Goal: Information Seeking & Learning: Learn about a topic

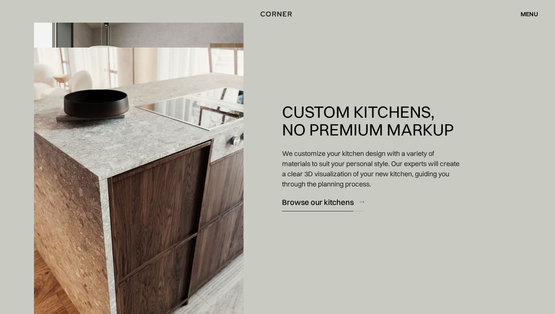
scroll to position [868, 0]
click at [530, 12] on div "menu" at bounding box center [529, 14] width 17 height 6
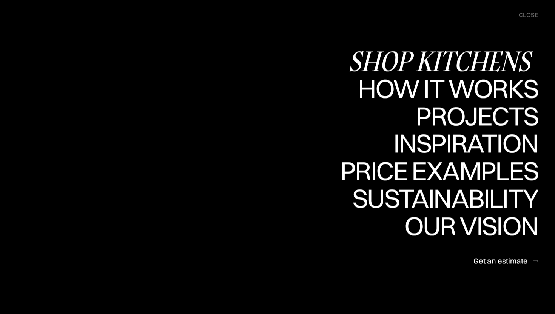
click at [462, 63] on div "Shop Kitchens" at bounding box center [443, 61] width 190 height 26
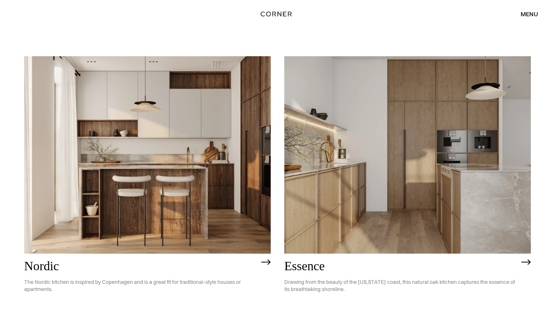
scroll to position [62, 0]
click at [527, 260] on img at bounding box center [526, 262] width 9 height 6
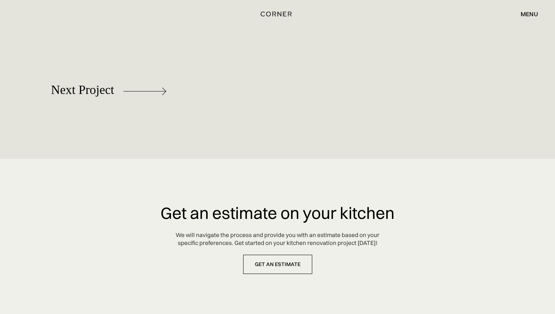
scroll to position [3450, 0]
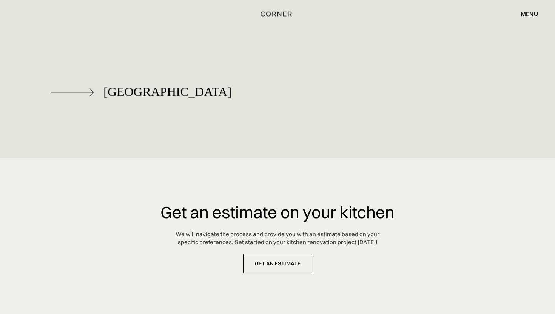
click at [91, 93] on img at bounding box center [72, 92] width 43 height 8
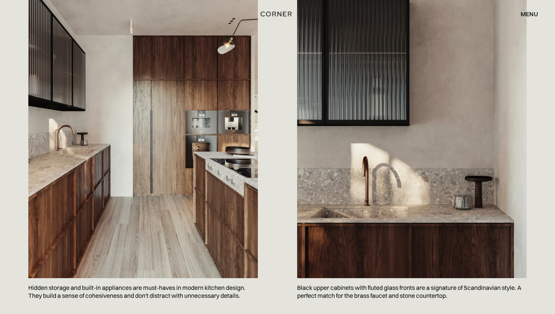
scroll to position [343, 0]
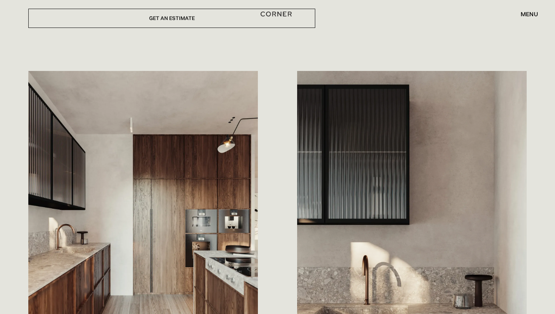
click at [529, 15] on div "menu" at bounding box center [529, 14] width 17 height 6
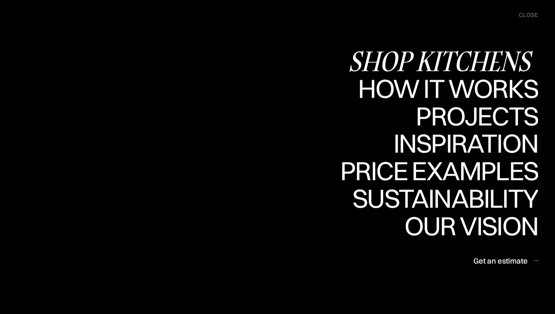
click at [464, 61] on div "Shop Kitchens" at bounding box center [443, 61] width 190 height 26
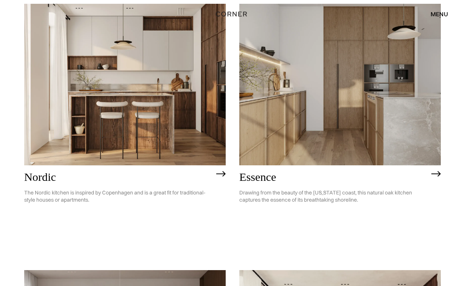
scroll to position [114, 0]
click at [264, 180] on h2 "Essence" at bounding box center [333, 177] width 188 height 12
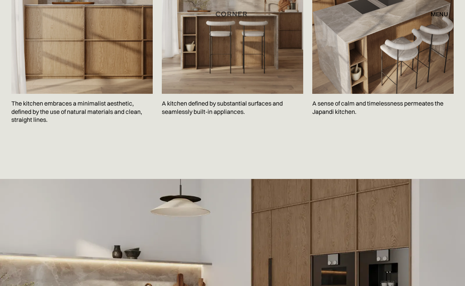
scroll to position [1180, 0]
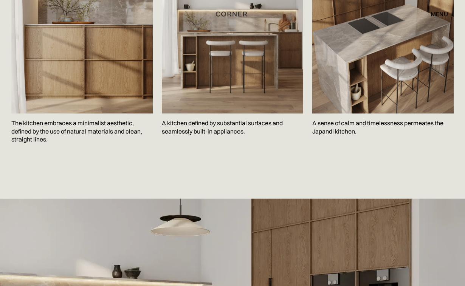
click at [435, 15] on div "menu" at bounding box center [438, 14] width 17 height 6
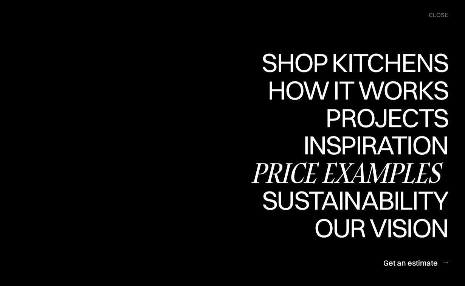
click at [354, 171] on div "Price examples" at bounding box center [349, 172] width 198 height 26
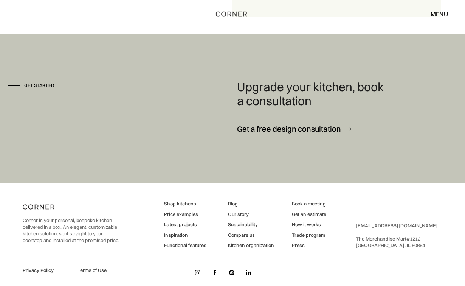
scroll to position [999, 0]
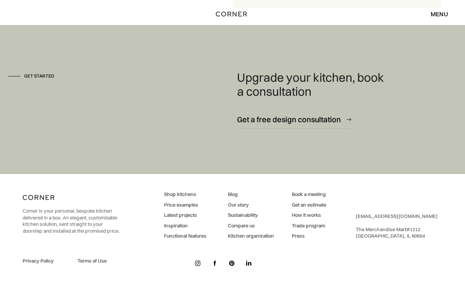
click at [197, 263] on img at bounding box center [197, 262] width 5 height 5
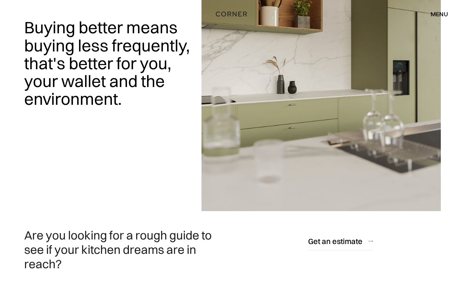
scroll to position [0, 0]
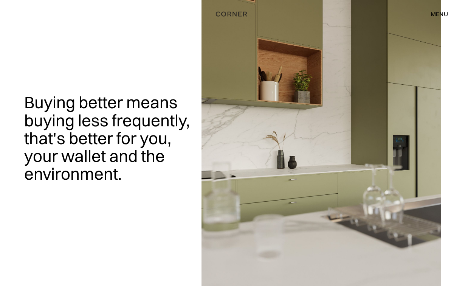
click at [436, 17] on div "menu" at bounding box center [438, 14] width 17 height 6
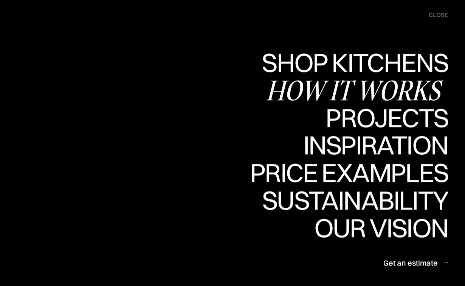
click at [374, 88] on div "How it works" at bounding box center [357, 90] width 182 height 26
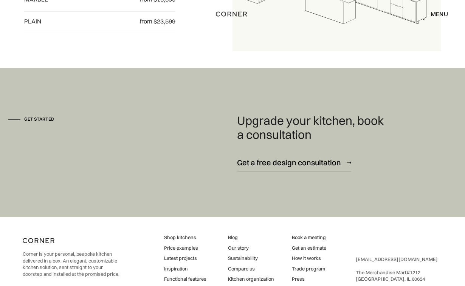
scroll to position [999, 0]
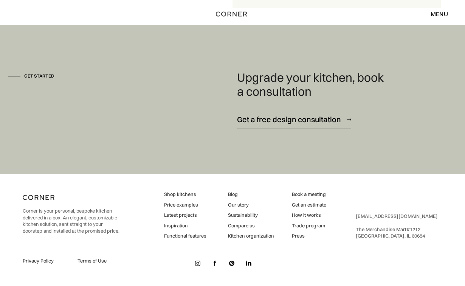
click at [198, 262] on img at bounding box center [197, 262] width 5 height 5
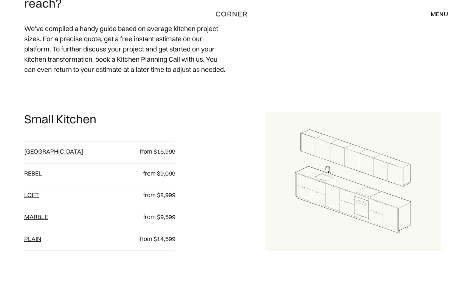
scroll to position [280, 0]
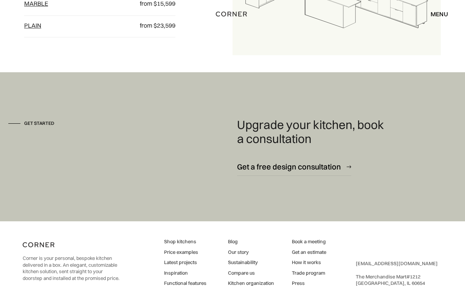
scroll to position [999, 0]
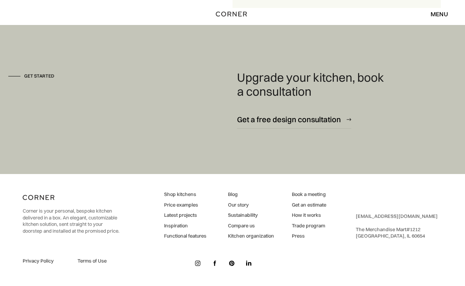
click at [178, 204] on link "Price examples" at bounding box center [185, 204] width 42 height 7
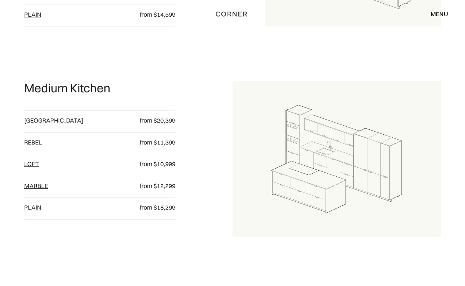
scroll to position [560, 0]
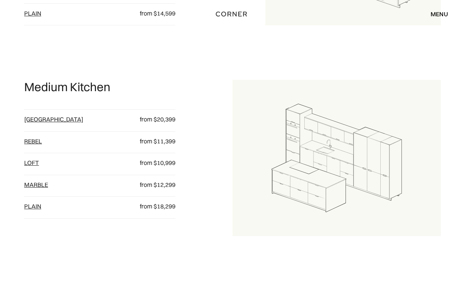
click at [38, 120] on link "Berlin" at bounding box center [53, 119] width 59 height 8
click at [34, 143] on link "Rebel" at bounding box center [33, 141] width 18 height 8
click at [32, 162] on link "loft" at bounding box center [31, 163] width 15 height 8
click at [36, 184] on link "Marble" at bounding box center [36, 185] width 24 height 8
click at [31, 206] on link "plain" at bounding box center [32, 206] width 17 height 8
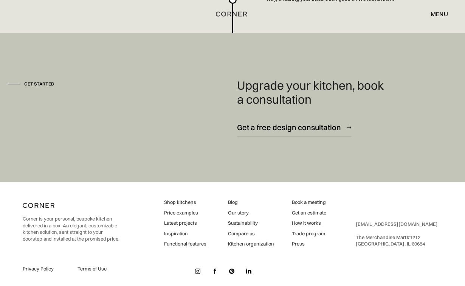
scroll to position [2058, 0]
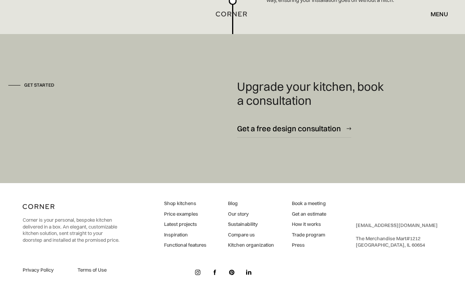
click at [183, 207] on link "Shop kitchens" at bounding box center [185, 203] width 42 height 7
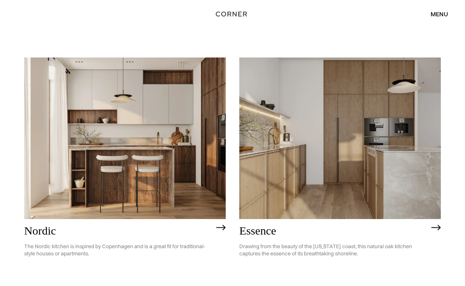
scroll to position [80, 0]
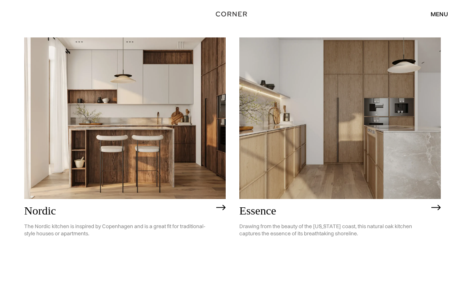
click at [437, 206] on img at bounding box center [435, 207] width 9 height 6
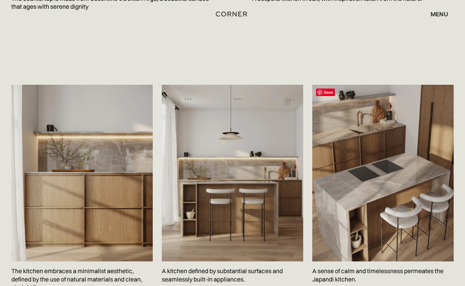
scroll to position [1043, 0]
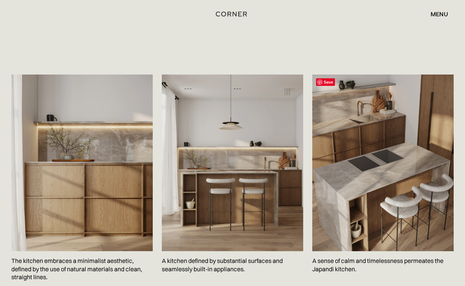
click at [372, 121] on img at bounding box center [382, 162] width 141 height 177
click at [369, 121] on img at bounding box center [382, 162] width 141 height 177
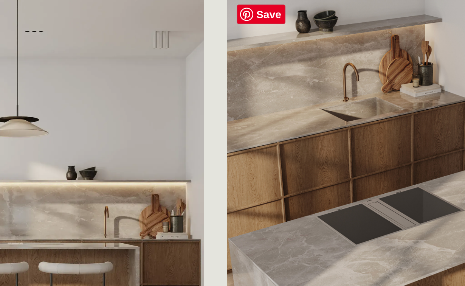
click at [351, 125] on img at bounding box center [382, 162] width 141 height 177
click at [350, 126] on img at bounding box center [382, 162] width 141 height 177
click at [331, 110] on img at bounding box center [382, 162] width 141 height 177
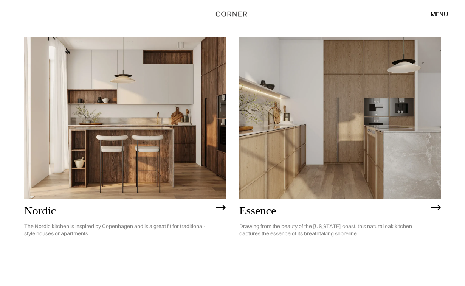
click at [348, 144] on img at bounding box center [339, 117] width 201 height 161
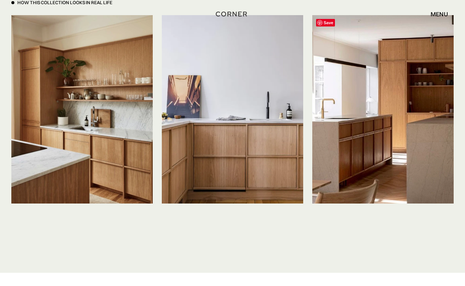
scroll to position [1718, 0]
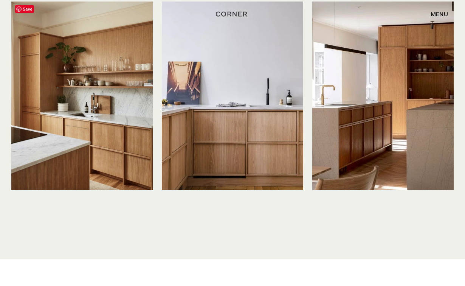
click at [94, 121] on img at bounding box center [81, 96] width 141 height 188
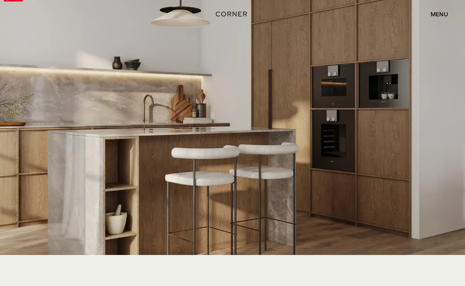
scroll to position [1386, 0]
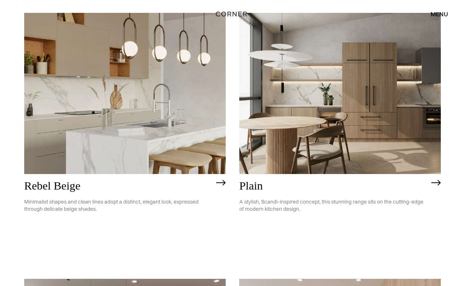
scroll to position [1456, 0]
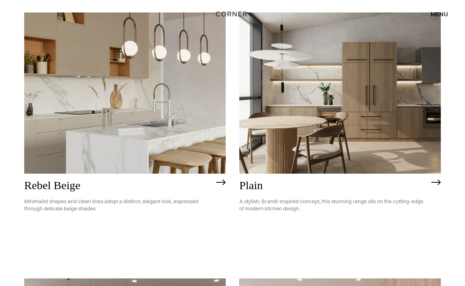
click at [357, 149] on img at bounding box center [339, 92] width 201 height 161
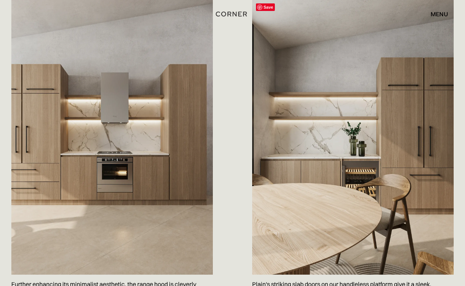
scroll to position [405, 0]
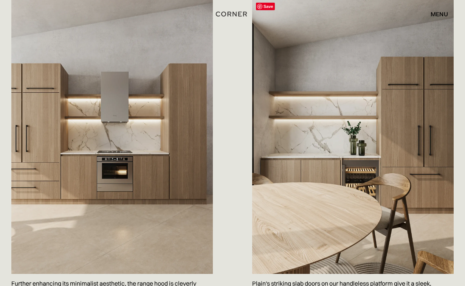
click at [357, 149] on img at bounding box center [352, 136] width 201 height 275
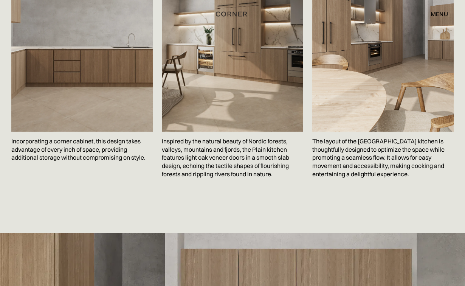
scroll to position [1106, 0]
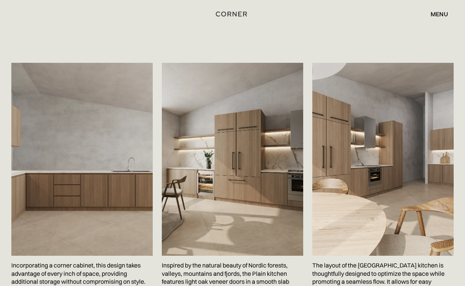
click at [441, 14] on div "menu" at bounding box center [438, 14] width 17 height 6
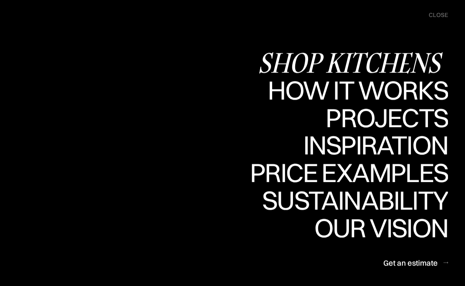
click at [371, 64] on div "Shop Kitchens" at bounding box center [353, 62] width 190 height 26
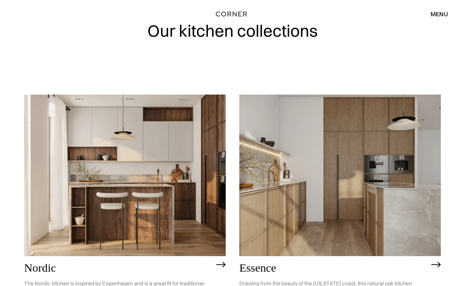
scroll to position [25, 0]
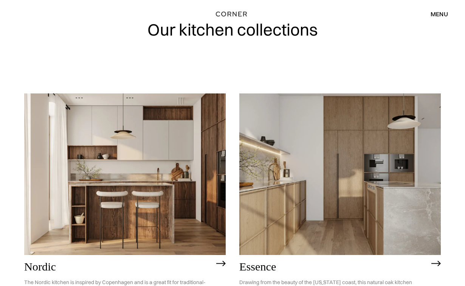
click at [326, 208] on img at bounding box center [339, 173] width 201 height 161
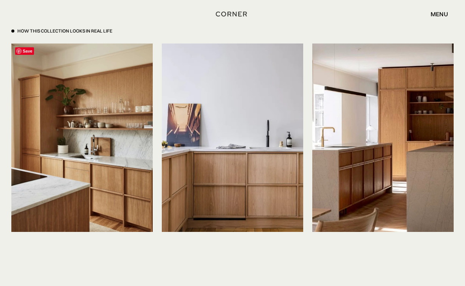
scroll to position [1674, 0]
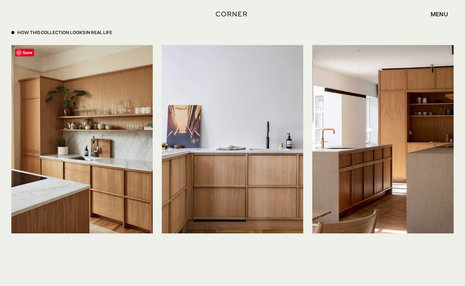
click at [26, 53] on span "Save" at bounding box center [24, 53] width 19 height 8
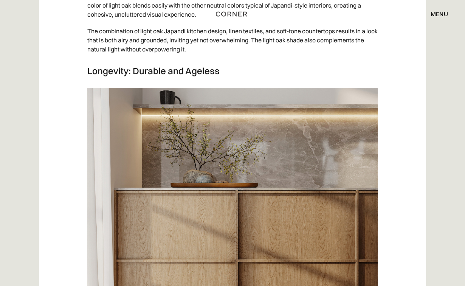
scroll to position [1685, 0]
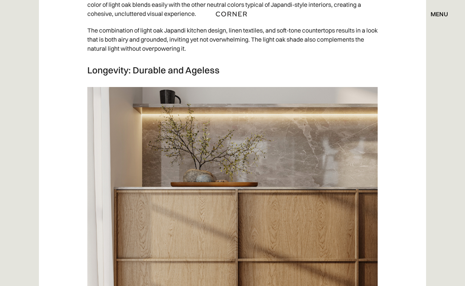
click at [324, 87] on img at bounding box center [232, 189] width 290 height 204
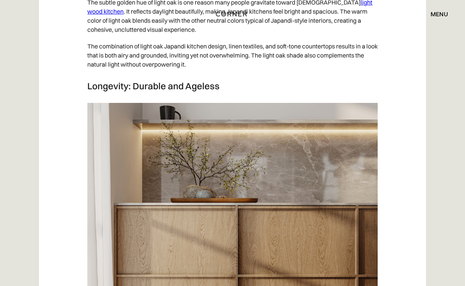
click at [352, 103] on img at bounding box center [232, 205] width 290 height 204
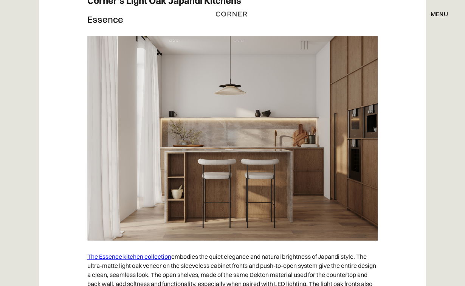
scroll to position [3757, 0]
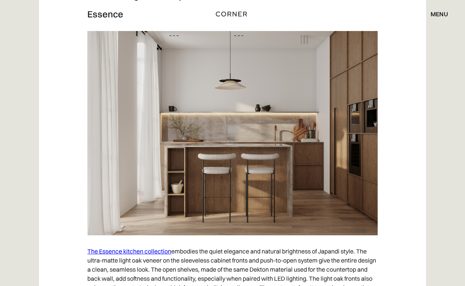
click at [127, 247] on link "The Essence kitchen collection" at bounding box center [129, 251] width 84 height 8
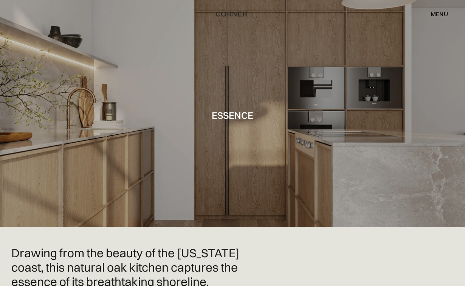
click at [427, 105] on div at bounding box center [232, 113] width 465 height 227
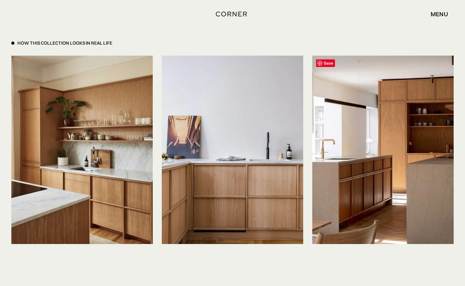
scroll to position [1667, 0]
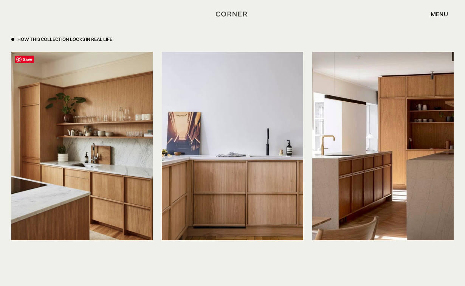
click at [119, 194] on img at bounding box center [81, 146] width 141 height 188
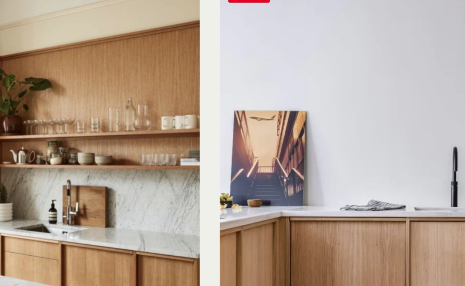
click at [224, 129] on img at bounding box center [232, 146] width 141 height 188
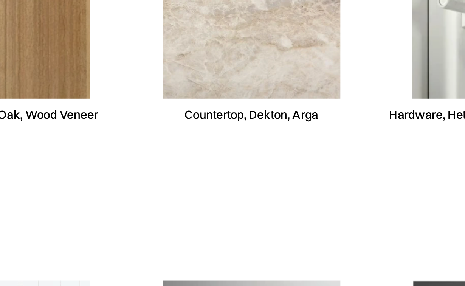
scroll to position [1944, 0]
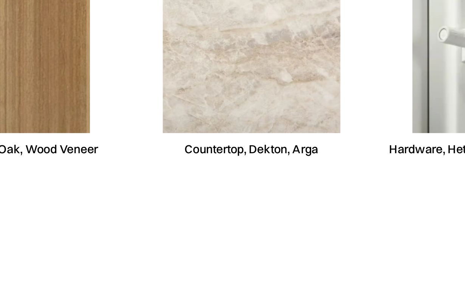
drag, startPoint x: 221, startPoint y: 151, endPoint x: 173, endPoint y: 202, distance: 69.8
click at [173, 202] on div "Countertop, Dekton, Arga" at bounding box center [176, 166] width 104 height 116
click at [173, 203] on div "Countertop, Dekton, Arga" at bounding box center [176, 166] width 104 height 116
drag, startPoint x: 173, startPoint y: 203, endPoint x: 168, endPoint y: 206, distance: 6.0
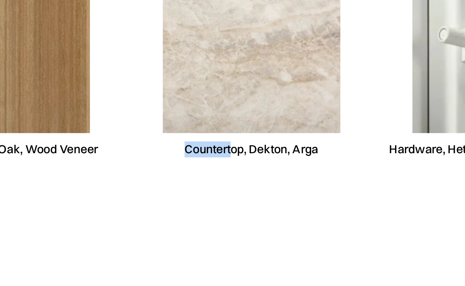
click at [168, 206] on div "Countertop, Dekton, Arga" at bounding box center [176, 166] width 104 height 116
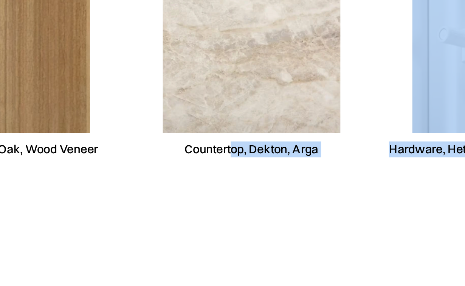
drag, startPoint x: 168, startPoint y: 206, endPoint x: 132, endPoint y: 256, distance: 61.1
click at [132, 256] on div "Kitchen materials Cabinets, Natural Oak, Wood Veneer Countertop, Dekton, Arga H…" at bounding box center [232, 258] width 465 height 452
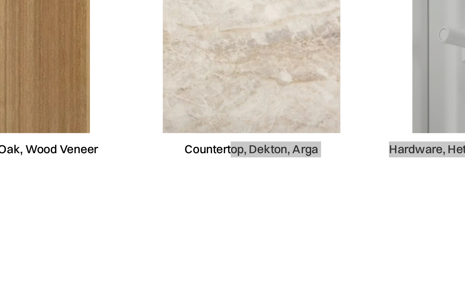
drag, startPoint x: 212, startPoint y: 198, endPoint x: 173, endPoint y: 141, distance: 69.4
